Goal: Task Accomplishment & Management: Manage account settings

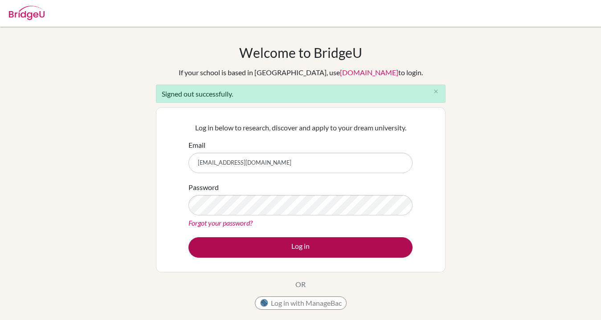
click at [188, 237] on button "Log in" at bounding box center [300, 247] width 224 height 20
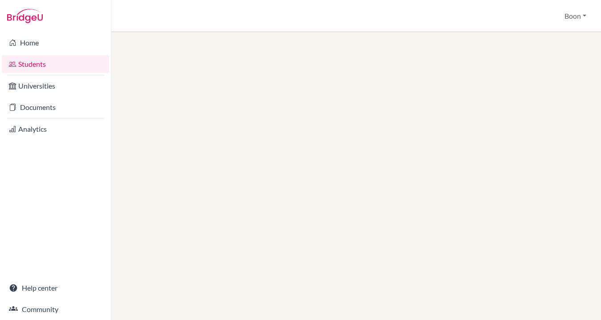
click at [46, 104] on link "Documents" at bounding box center [55, 107] width 107 height 18
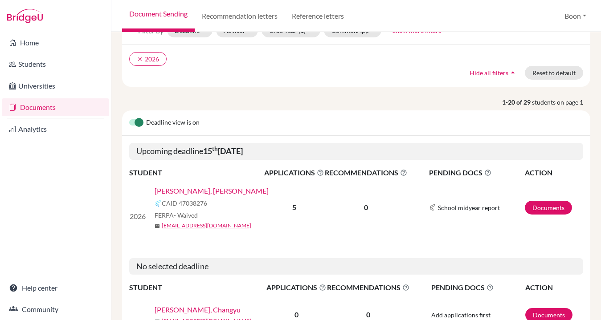
scroll to position [58, 0]
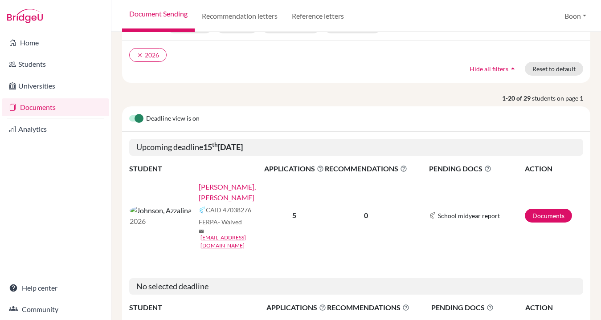
click at [472, 211] on span "School midyear report" at bounding box center [469, 215] width 62 height 9
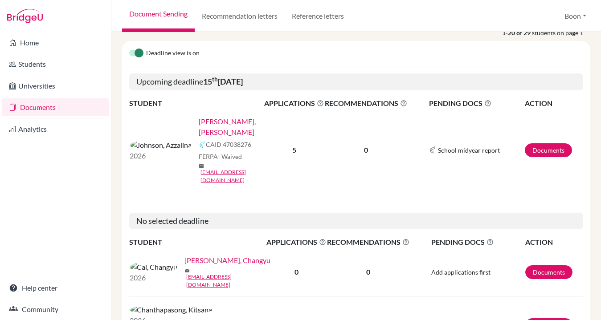
scroll to position [126, 0]
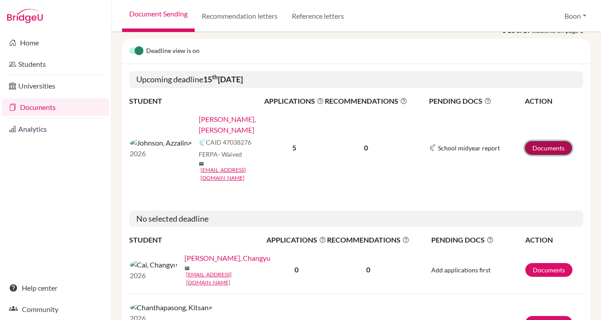
click at [549, 141] on link "Documents" at bounding box center [548, 148] width 47 height 14
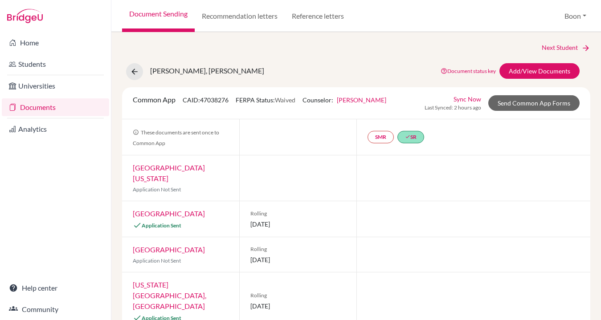
click at [270, 136] on div at bounding box center [297, 137] width 117 height 36
click at [427, 183] on div at bounding box center [473, 177] width 234 height 45
click at [396, 102] on div "Common App CAID: 47038276 FERPA Status: Waived Counselor: Boon Khang First Name…" at bounding box center [356, 102] width 460 height 17
click at [297, 55] on div "Next Student Johnson, Azzalina Document status key TR Requirement. Document not…" at bounding box center [356, 214] width 468 height 343
